Goal: Task Accomplishment & Management: Use online tool/utility

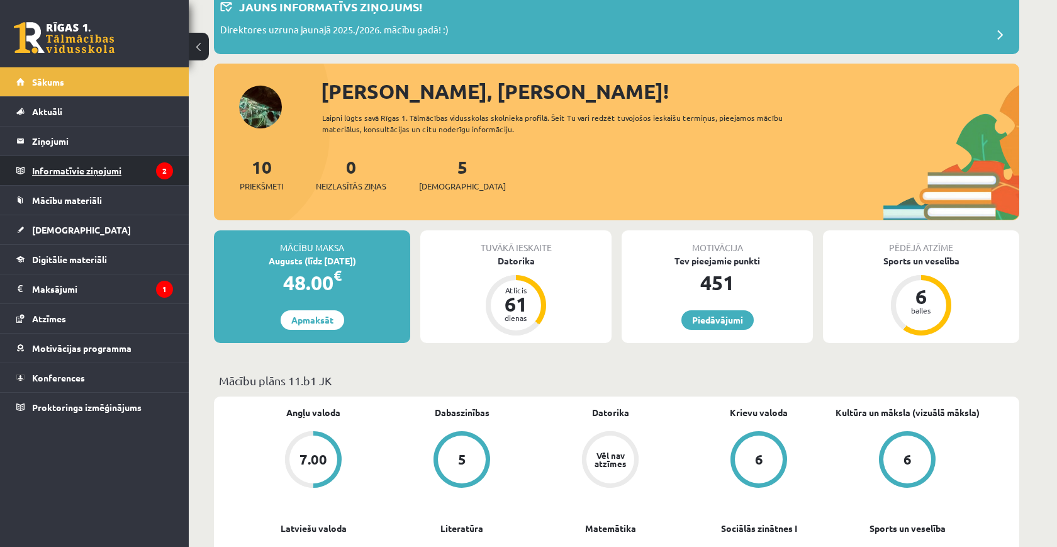
scroll to position [84, 0]
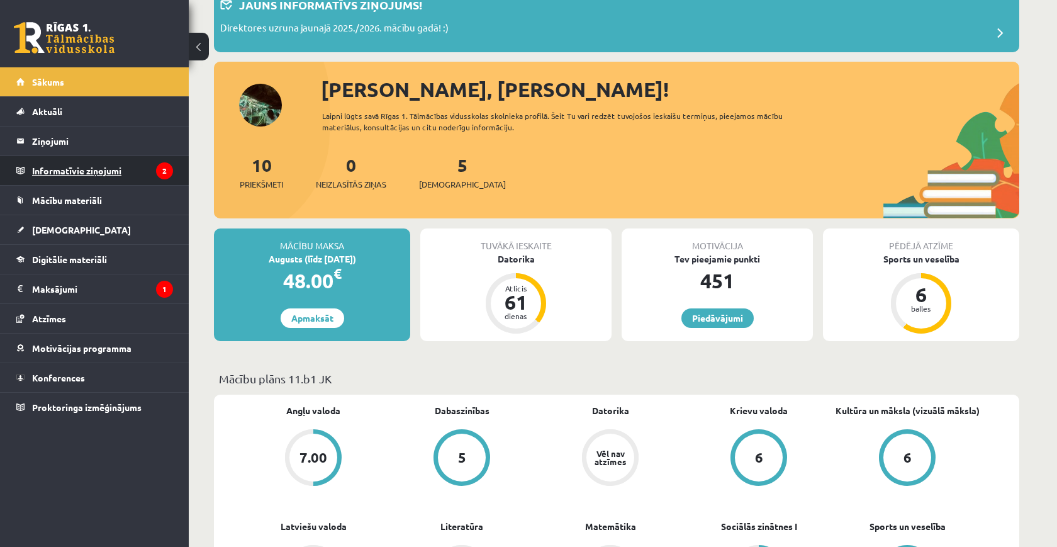
click at [118, 181] on legend "Informatīvie ziņojumi 2" at bounding box center [102, 170] width 141 height 29
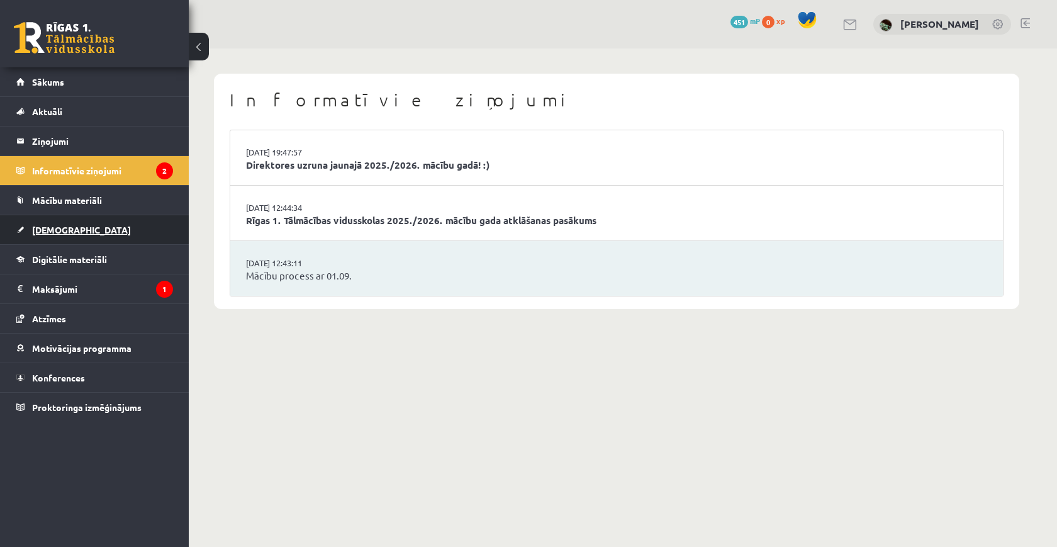
click at [113, 233] on link "[DEMOGRAPHIC_DATA]" at bounding box center [94, 229] width 157 height 29
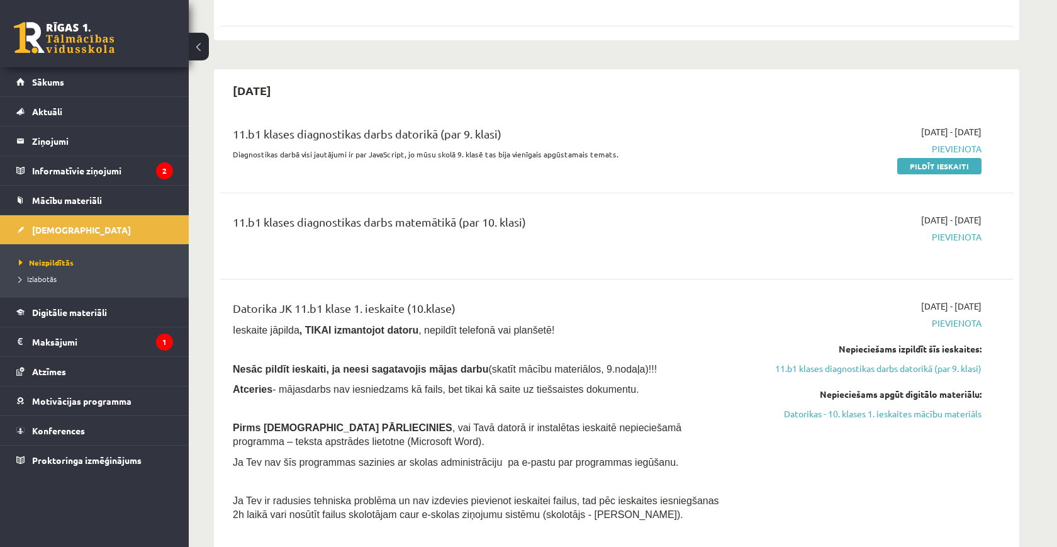
scroll to position [894, 0]
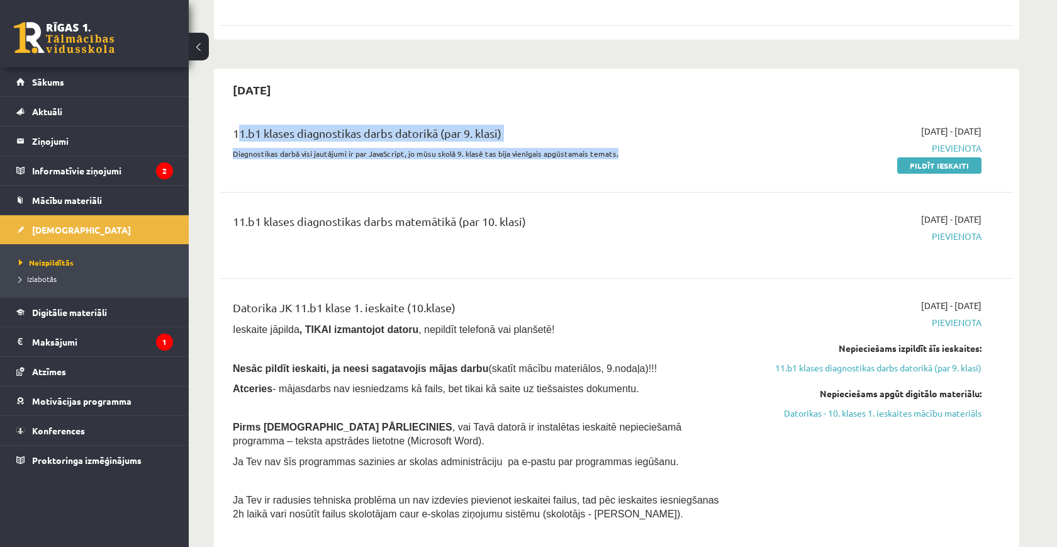
drag, startPoint x: 230, startPoint y: 130, endPoint x: 456, endPoint y: 154, distance: 227.3
click at [456, 154] on div "11.b1 klases diagnostikas darbs datorikā (par 9. klasi) Diagnostikas darbā visi…" at bounding box center [479, 148] width 512 height 47
click at [417, 164] on div "11.b1 klases diagnostikas darbs datorikā (par 9. klasi) Diagnostikas darbā visi…" at bounding box center [616, 148] width 793 height 72
drag, startPoint x: 413, startPoint y: 155, endPoint x: 242, endPoint y: 111, distance: 176.8
click at [242, 112] on div "11.b1 klases diagnostikas darbs datorikā (par 9. klasi) Diagnostikas darbā visi…" at bounding box center [616, 148] width 793 height 72
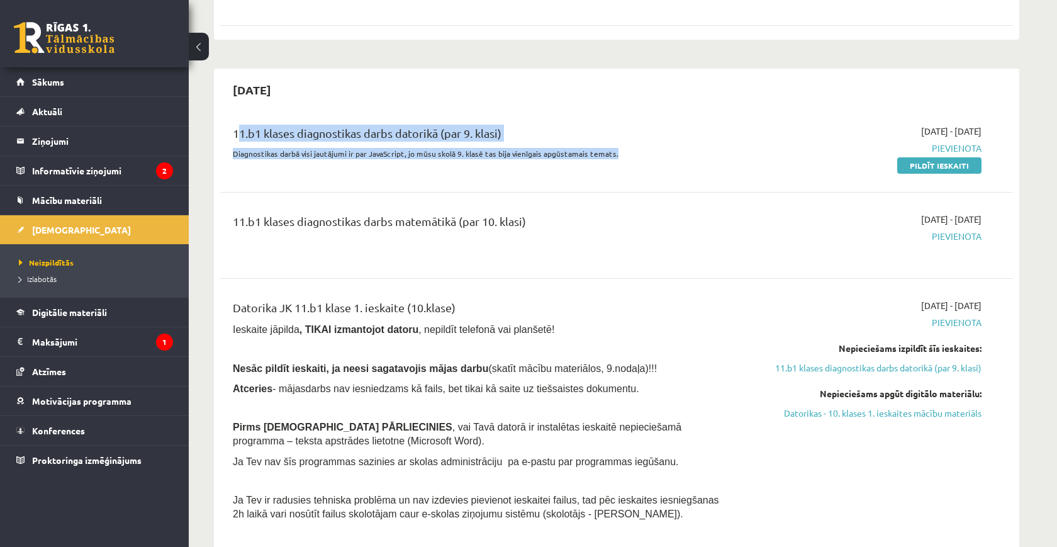
click at [242, 112] on div "11.b1 klases diagnostikas darbs datorikā (par 9. klasi) Diagnostikas darbā visi…" at bounding box center [616, 148] width 793 height 72
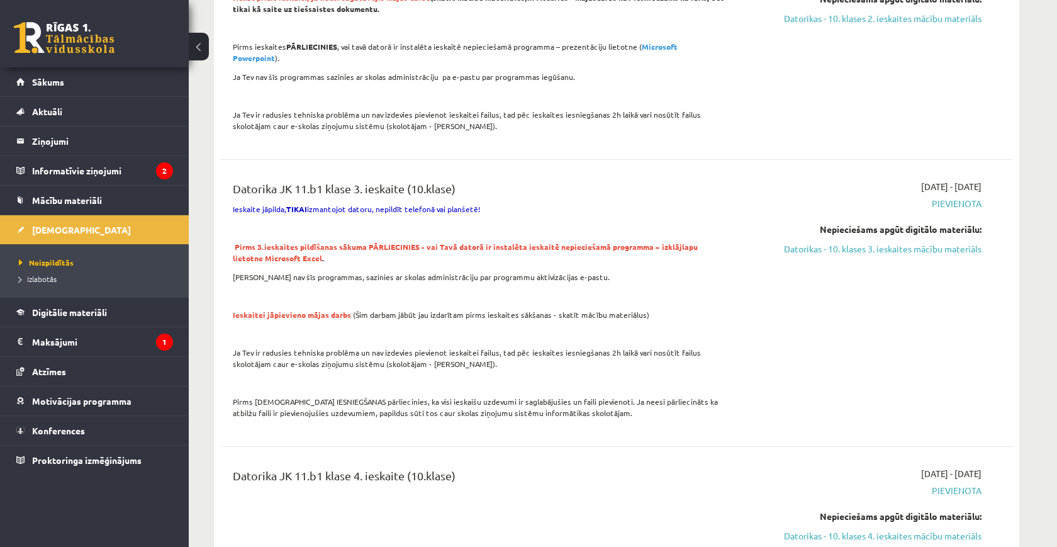
scroll to position [1512, 0]
drag, startPoint x: 250, startPoint y: 182, endPoint x: 471, endPoint y: 196, distance: 221.4
click at [471, 196] on div "Datorika JK 11.b1 klase 3. ieskaite (10.klase) Ieskaite jāpilda, TIKAI izmantoj…" at bounding box center [479, 304] width 512 height 246
click at [431, 272] on p "Ja Tev nav šīs programmas, sazinies ar skolas administrāciju par programmu akti…" at bounding box center [479, 277] width 493 height 11
drag, startPoint x: 244, startPoint y: 329, endPoint x: 496, endPoint y: 339, distance: 252.6
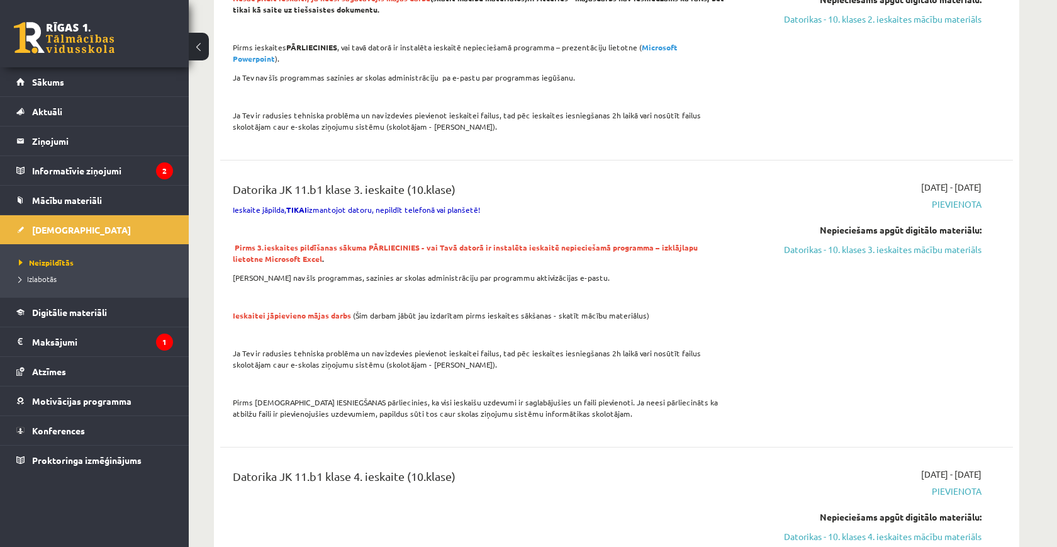
click at [497, 347] on p "Ja Tev ir radusies tehniska problēma un nav izdevies pievienot ieskaitei failus…" at bounding box center [479, 358] width 493 height 23
click at [496, 347] on p "Ja Tev ir radusies tehniska problēma un nav izdevies pievienot ieskaitei failus…" at bounding box center [479, 358] width 493 height 23
drag, startPoint x: 496, startPoint y: 339, endPoint x: 330, endPoint y: 332, distance: 165.7
click at [330, 347] on p "Ja Tev ir radusies tehniska problēma un nav izdevies pievienot ieskaitei failus…" at bounding box center [479, 358] width 493 height 23
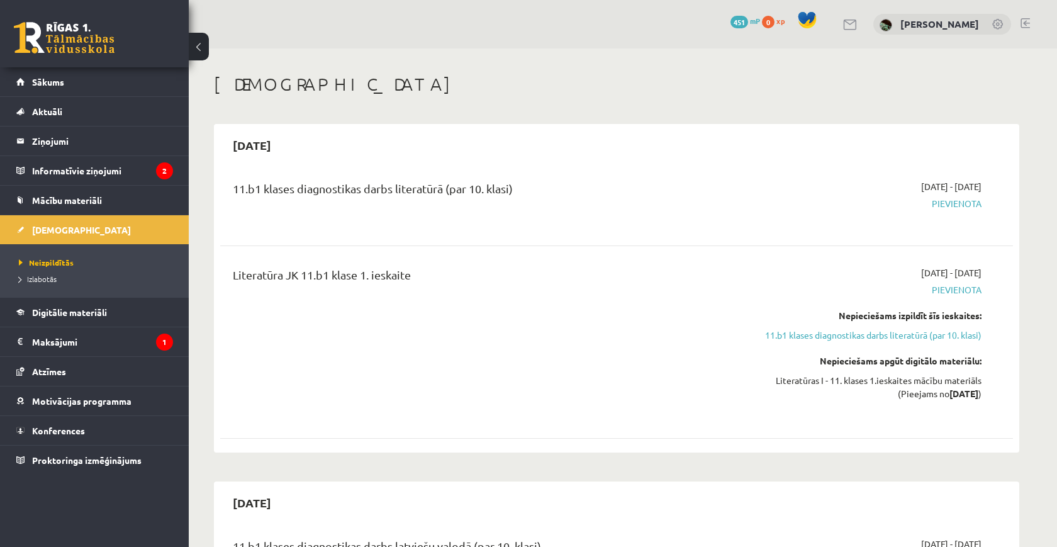
scroll to position [0, 0]
click at [156, 82] on link "Sākums" at bounding box center [94, 81] width 157 height 29
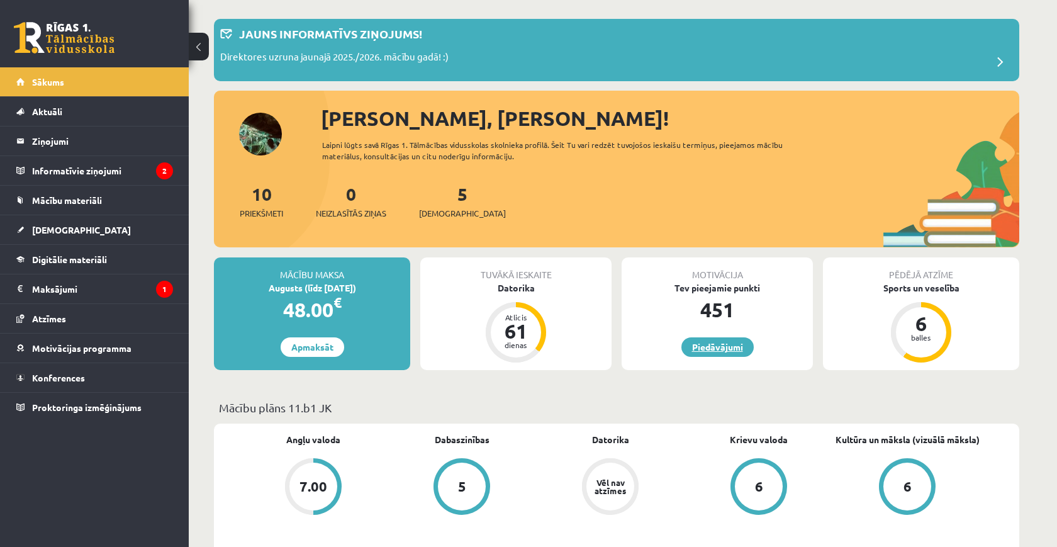
scroll to position [47, 0]
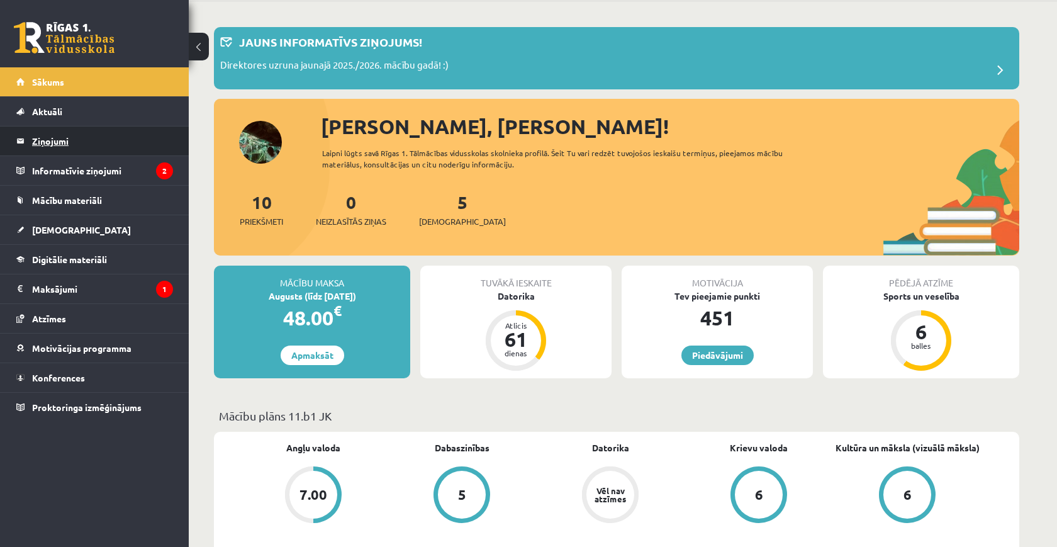
click at [90, 127] on legend "Ziņojumi 0" at bounding box center [102, 141] width 141 height 29
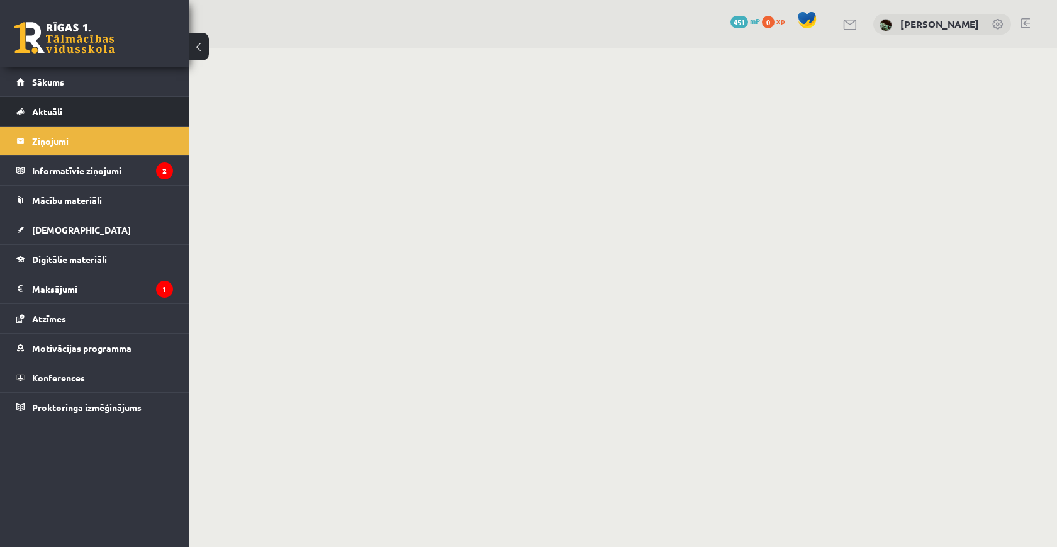
click at [94, 113] on link "Aktuāli" at bounding box center [94, 111] width 157 height 29
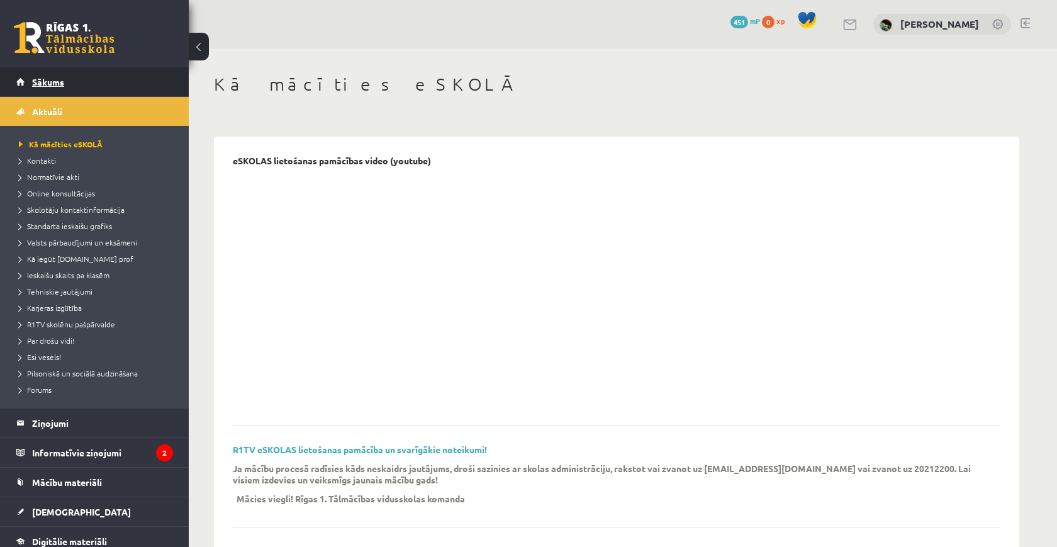
click at [96, 91] on link "Sākums" at bounding box center [94, 81] width 157 height 29
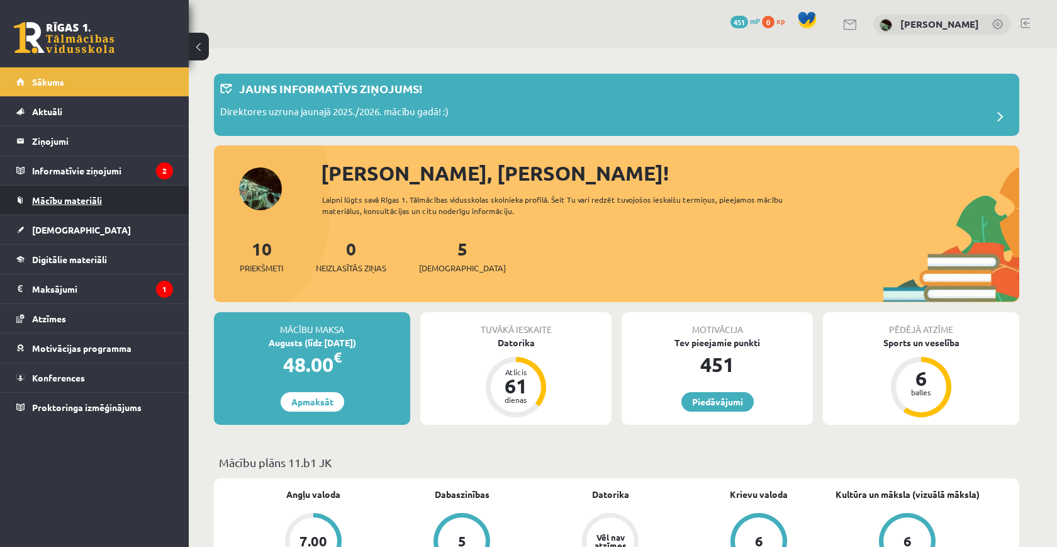
click at [113, 208] on link "Mācību materiāli" at bounding box center [94, 200] width 157 height 29
